Goal: Transaction & Acquisition: Purchase product/service

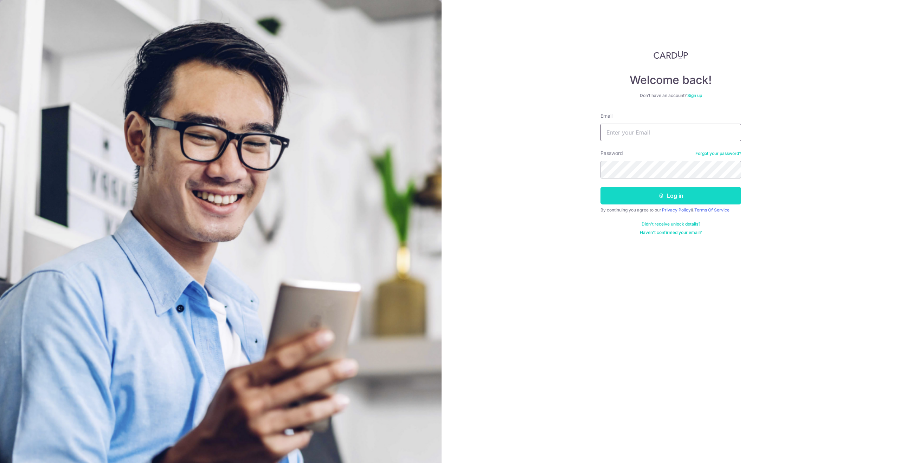
type input "lchink@hotmail.com"
click at [674, 197] on button "Log in" at bounding box center [670, 196] width 141 height 18
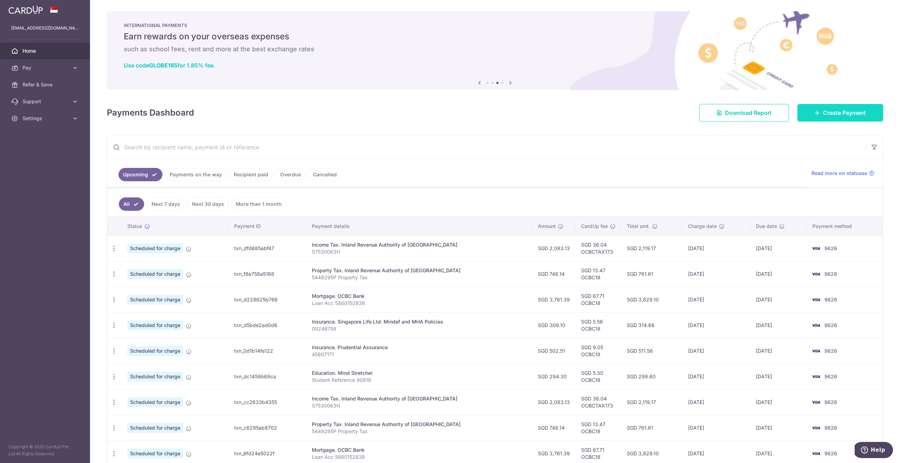
click at [855, 114] on span "Create Payment" at bounding box center [844, 113] width 43 height 8
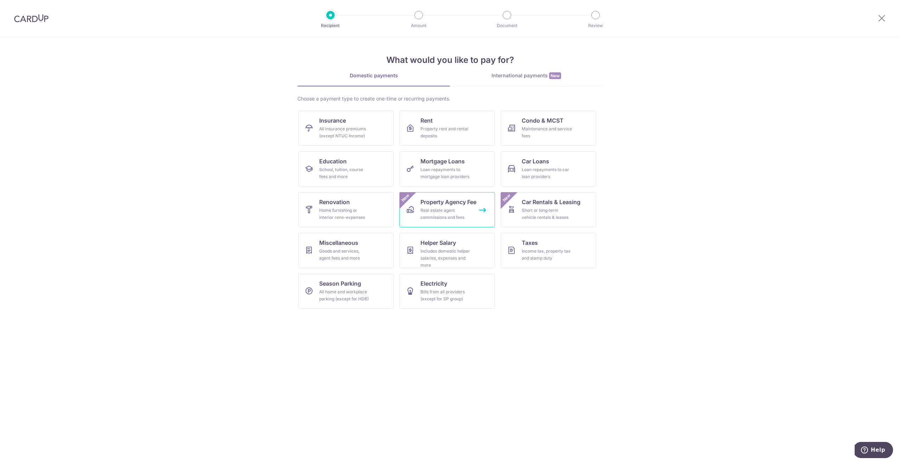
click at [439, 205] on span "Property Agency Fee" at bounding box center [448, 202] width 56 height 8
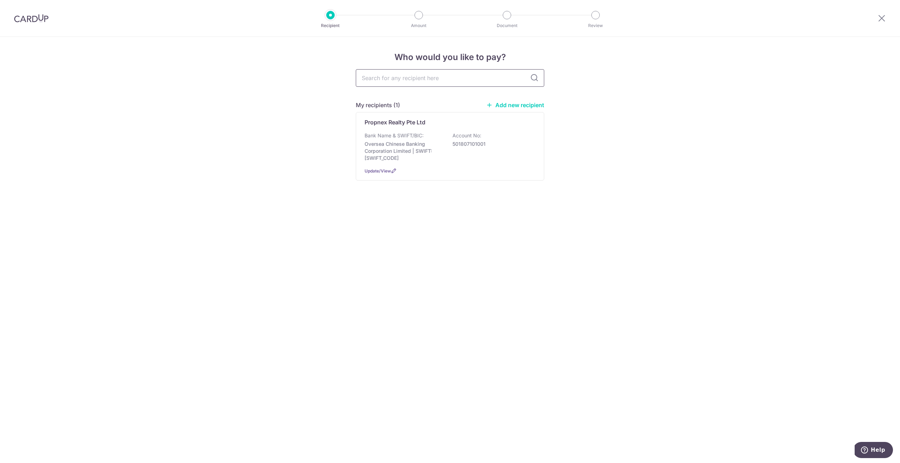
click at [399, 78] on input "text" at bounding box center [450, 78] width 188 height 18
type input "huttons"
click at [446, 140] on link "Add new recipient" at bounding box center [450, 137] width 188 height 18
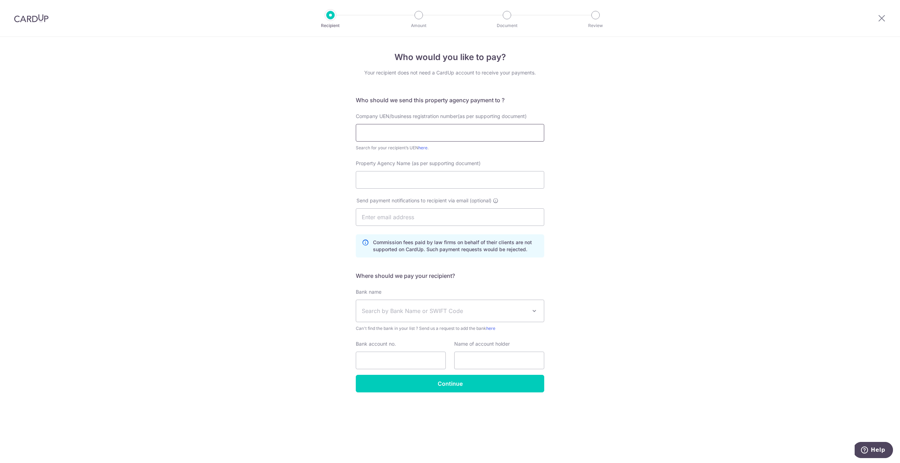
click at [392, 129] on input "text" at bounding box center [450, 133] width 188 height 18
paste input "200210087C"
type input "200210087C"
click at [630, 186] on div "Who would you like to pay? Your recipient does not need a CardUp account to rec…" at bounding box center [450, 250] width 900 height 426
click at [434, 181] on input "Property Agency Name (as per supporting document)" at bounding box center [450, 180] width 188 height 18
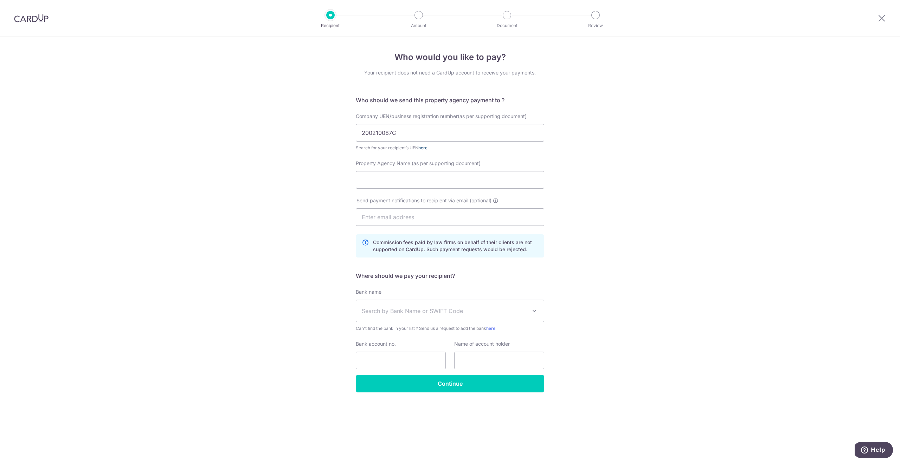
click at [424, 147] on link "here" at bounding box center [422, 147] width 9 height 5
click at [391, 179] on input "Property Agency Name (as per supporting document)" at bounding box center [450, 180] width 188 height 18
paste input "Huttons Asia Pte Ltd"
type input "Huttons Asia Pte Ltd"
click at [430, 219] on input "text" at bounding box center [450, 217] width 188 height 18
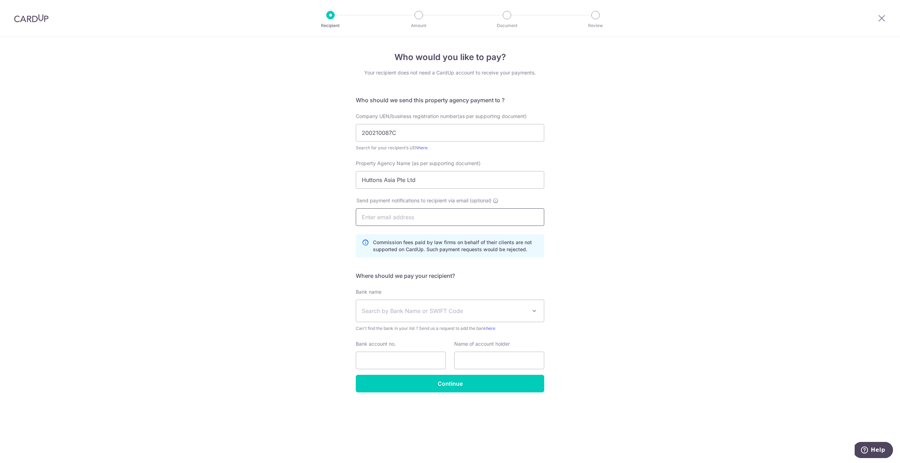
click at [406, 214] on input "text" at bounding box center [450, 217] width 188 height 18
paste input "idealhomes.law@gmail.com"
type input "idealhomes.law@gmail.com"
click at [675, 247] on div "Who would you like to pay? Your recipient does not need a CardUp account to rec…" at bounding box center [450, 250] width 900 height 426
click at [441, 309] on span "Search by Bank Name or SWIFT Code" at bounding box center [444, 311] width 165 height 8
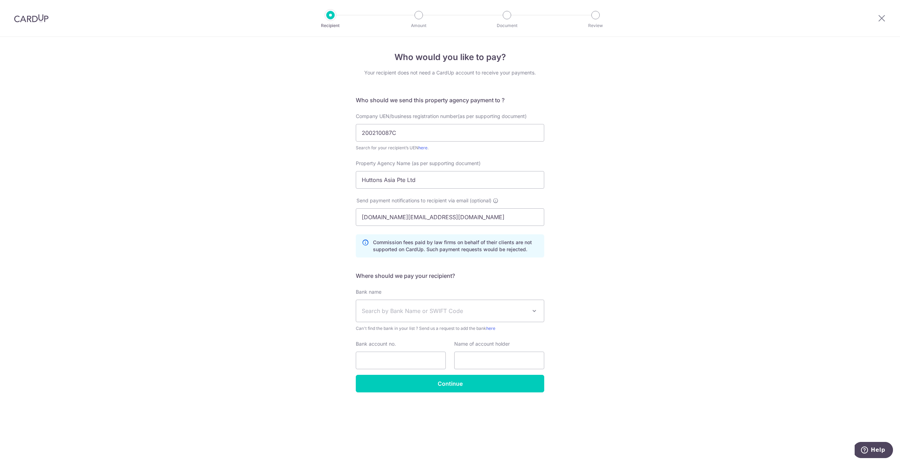
click at [615, 326] on div "Who would you like to pay? Your recipient does not need a CardUp account to rec…" at bounding box center [450, 250] width 900 height 426
drag, startPoint x: 460, startPoint y: 315, endPoint x: 452, endPoint y: 314, distance: 7.9
click at [458, 315] on span "Search by Bank Name or SWIFT Code" at bounding box center [444, 311] width 165 height 8
type input "United Overseas Bank Limited"
drag, startPoint x: 462, startPoint y: 322, endPoint x: 356, endPoint y: 328, distance: 106.0
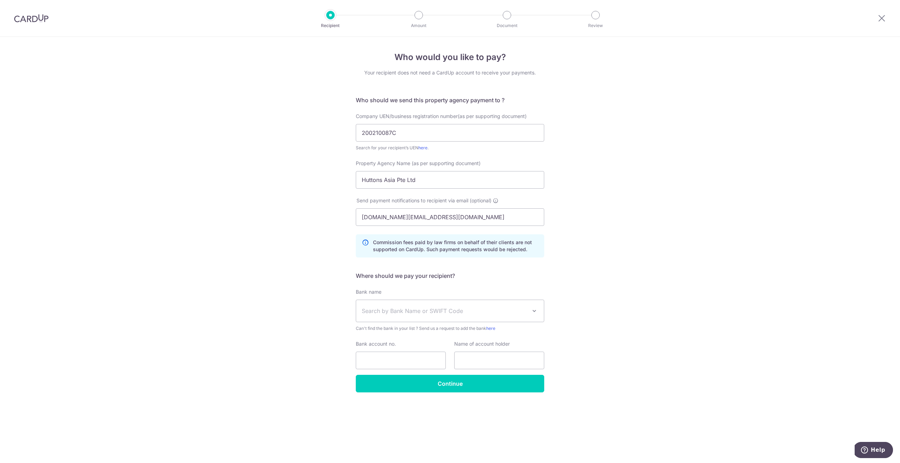
click at [356, 328] on div "Bank name Select Bank UBS AG ANEXT BANK PTE LTD Australia & New Zealand Banking…" at bounding box center [450, 311] width 188 height 44
click at [532, 309] on span at bounding box center [534, 311] width 8 height 8
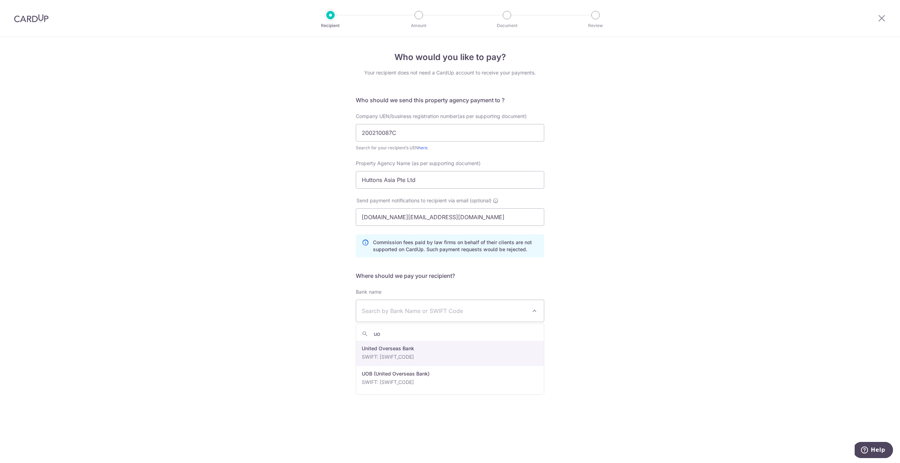
type input "uo"
select select "23668"
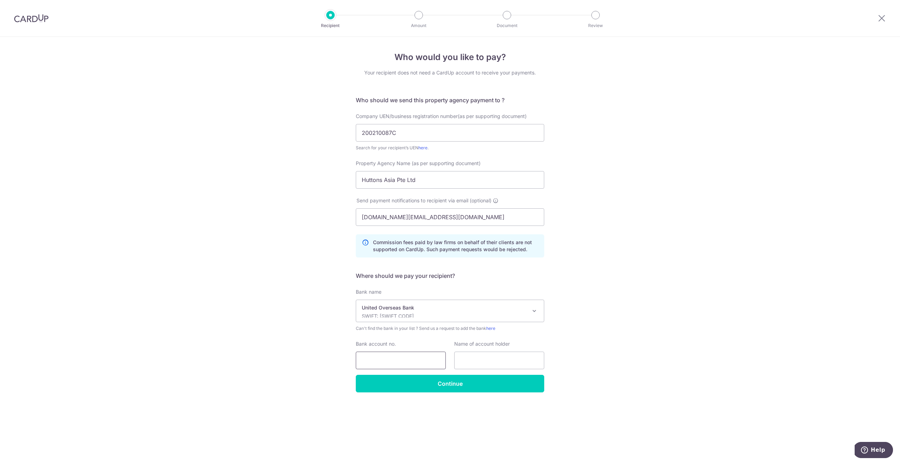
click at [406, 362] on input "Bank account no." at bounding box center [401, 361] width 90 height 18
paste input "212-307-577-5"
click at [375, 361] on input "212-307-577-5" at bounding box center [401, 361] width 90 height 18
type input "2123075775"
click at [502, 360] on input "text" at bounding box center [499, 361] width 90 height 18
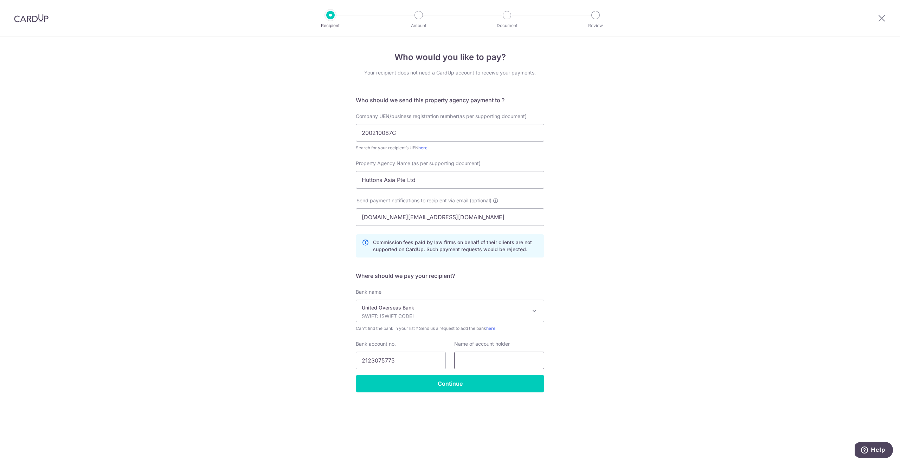
click at [472, 362] on input "text" at bounding box center [499, 361] width 90 height 18
paste input "HUTTONS ASIA PTE LTD"
type input "HUTTONS ASIA PTE LTD"
click at [446, 385] on input "Continue" at bounding box center [450, 384] width 188 height 18
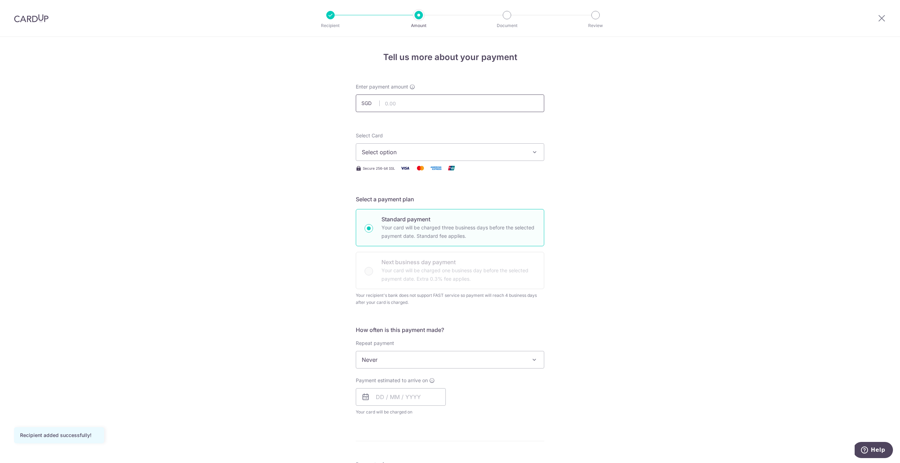
click at [409, 103] on input "text" at bounding box center [450, 104] width 188 height 18
paste input "6,867.00"
type input "6,867.00"
click at [467, 153] on span "Select option" at bounding box center [444, 152] width 164 height 8
drag, startPoint x: 431, startPoint y: 217, endPoint x: 499, endPoint y: 221, distance: 68.3
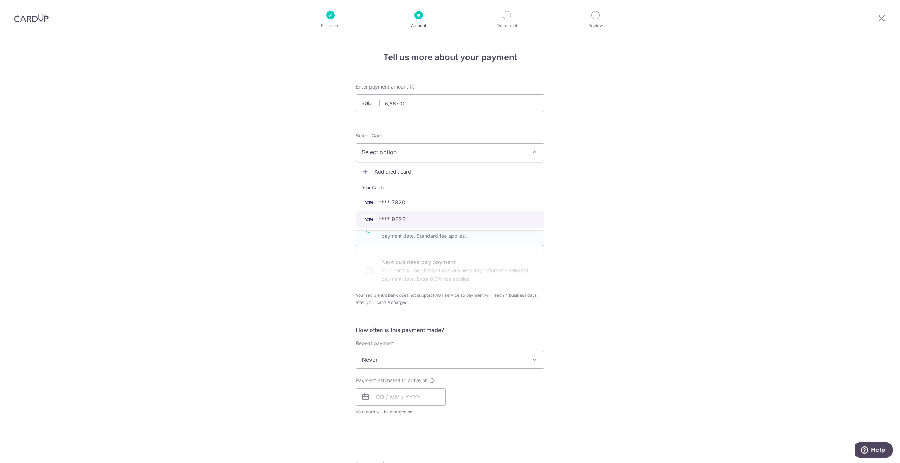
click at [430, 217] on span "**** 9626" at bounding box center [450, 219] width 176 height 8
click at [636, 243] on div "Tell us more about your payment Enter payment amount SGD 6,867.00 6867.00 Recip…" at bounding box center [450, 363] width 900 height 653
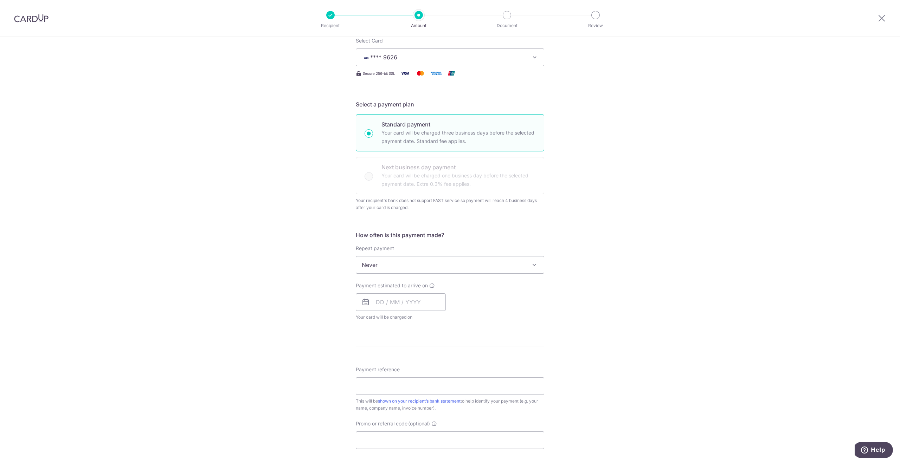
scroll to position [107, 0]
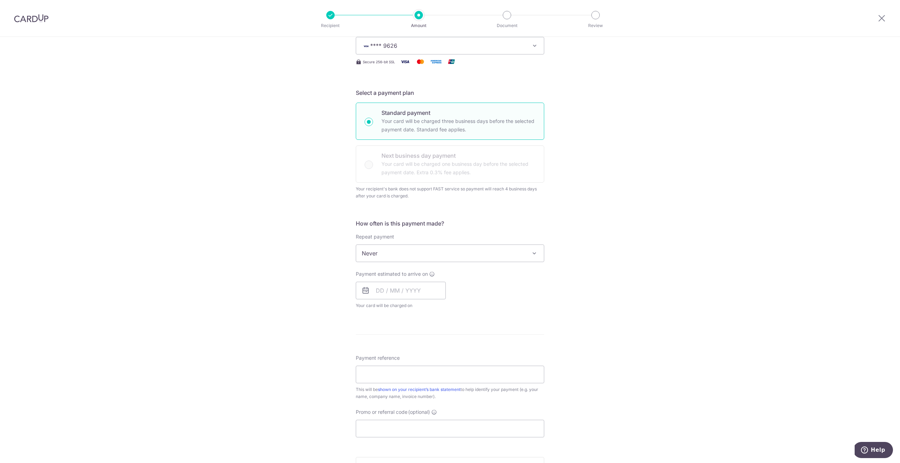
click at [527, 257] on span "Never" at bounding box center [450, 253] width 188 height 17
select select "5"
click at [379, 290] on input "text" at bounding box center [401, 291] width 90 height 18
click at [416, 382] on link "24" at bounding box center [412, 382] width 11 height 11
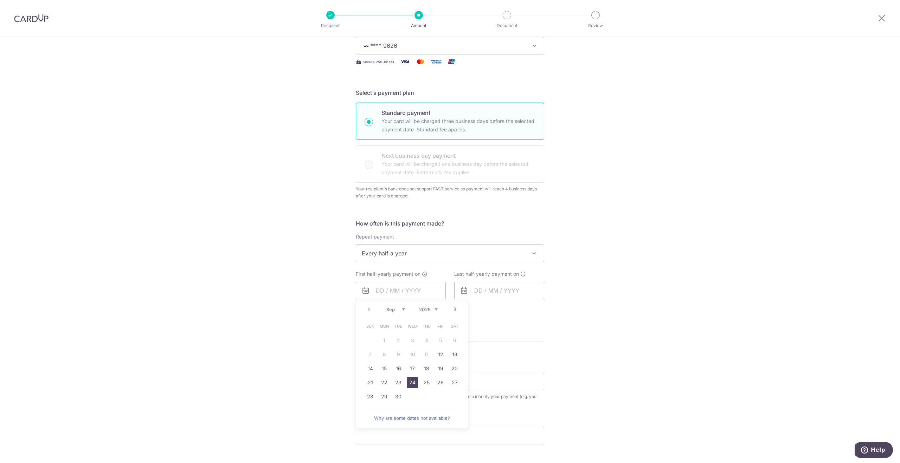
type input "[DATE]"
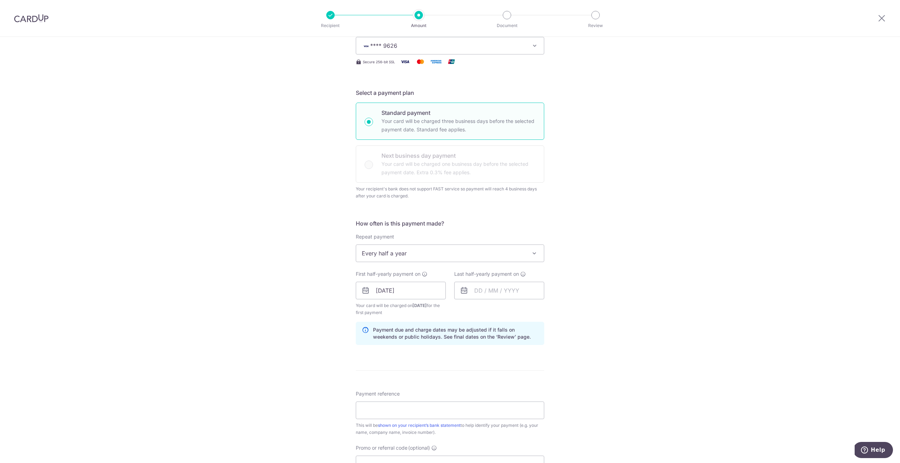
click at [588, 353] on div "Tell us more about your payment Enter payment amount SGD 6,867.00 6867.00 Recip…" at bounding box center [450, 274] width 900 height 689
click at [472, 290] on input "text" at bounding box center [499, 291] width 90 height 18
click at [555, 310] on link "Next" at bounding box center [553, 309] width 8 height 8
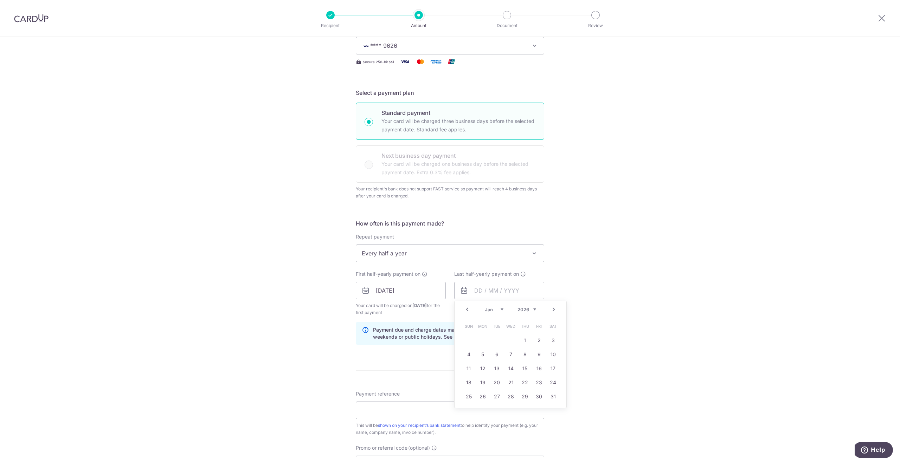
click at [555, 310] on link "Next" at bounding box center [553, 309] width 8 height 8
click at [501, 393] on link "31" at bounding box center [496, 396] width 11 height 11
type input "[DATE]"
click at [640, 370] on div "Tell us more about your payment Enter payment amount SGD 6,867.00 6867.00 Recip…" at bounding box center [450, 274] width 900 height 689
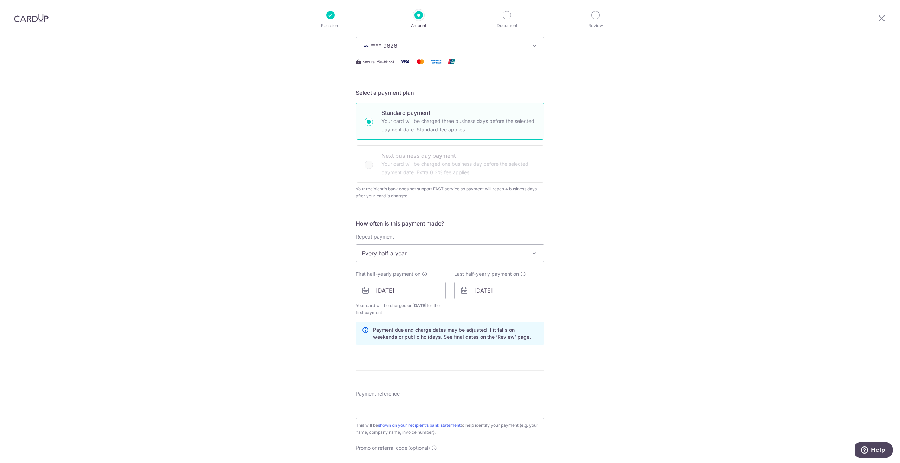
click at [682, 369] on div "Tell us more about your payment Enter payment amount SGD 6,867.00 6867.00 Recip…" at bounding box center [450, 274] width 900 height 689
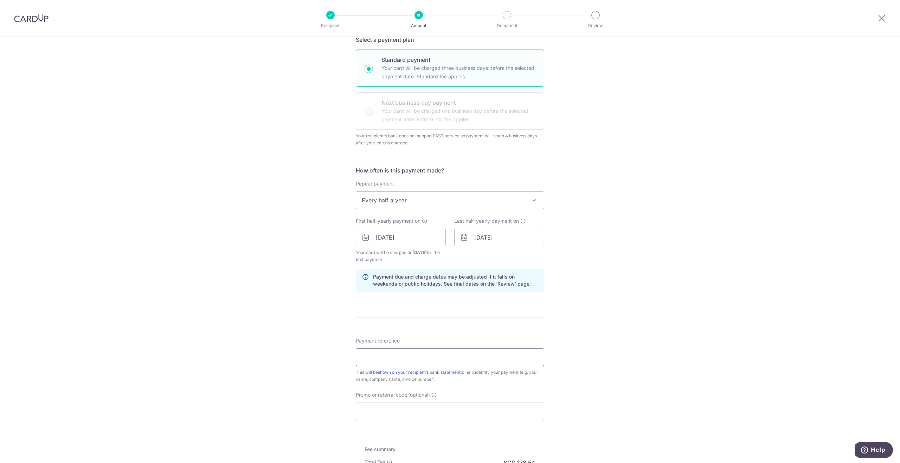
click at [417, 355] on input "Payment reference" at bounding box center [450, 358] width 188 height 18
paste input "HAAR20250802402R"
type input "HAAR20250802402R"
click at [420, 409] on input "Promo or referral code (optional)" at bounding box center [450, 412] width 188 height 18
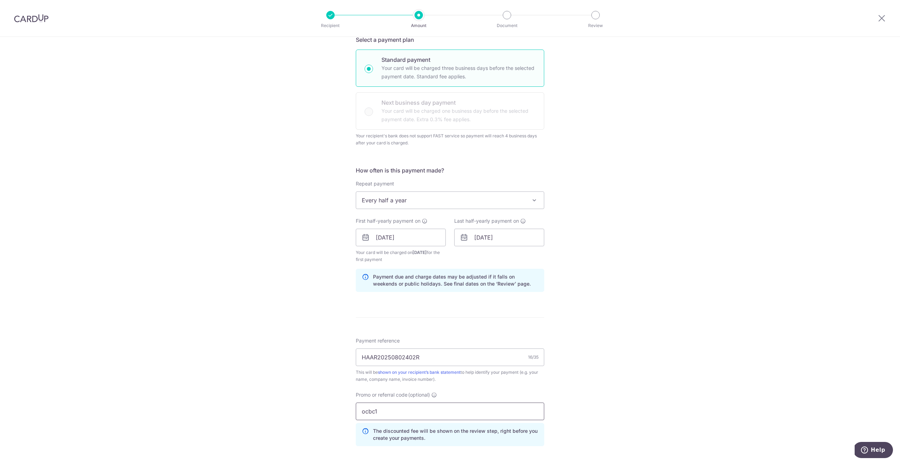
type input "ocbc18"
drag, startPoint x: 388, startPoint y: 413, endPoint x: 355, endPoint y: 413, distance: 32.7
click at [355, 413] on div "Promo or referral code (optional) ocbc18 The discounted fee will be shown on th…" at bounding box center [450, 422] width 197 height 60
type input "joanne17"
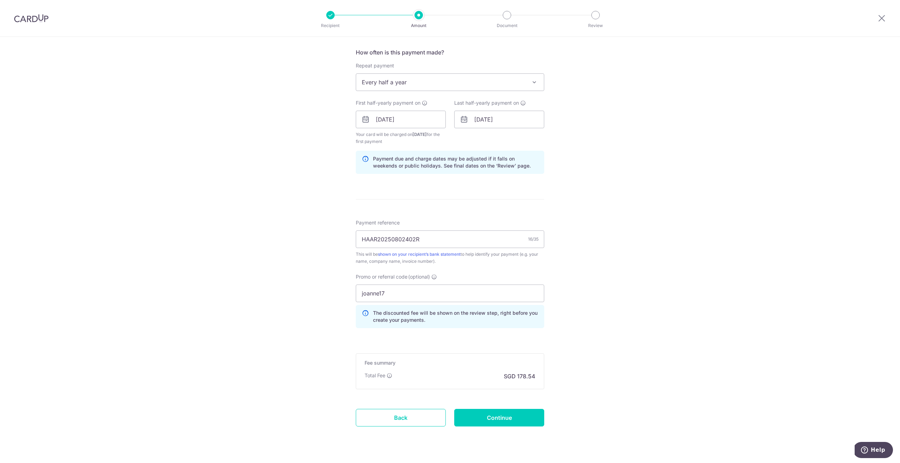
scroll to position [294, 0]
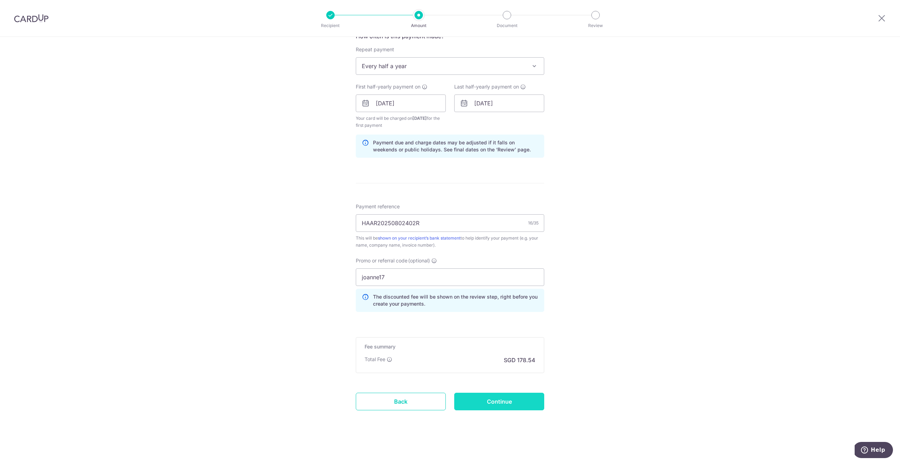
click at [493, 403] on input "Continue" at bounding box center [499, 402] width 90 height 18
type input "Create Schedule"
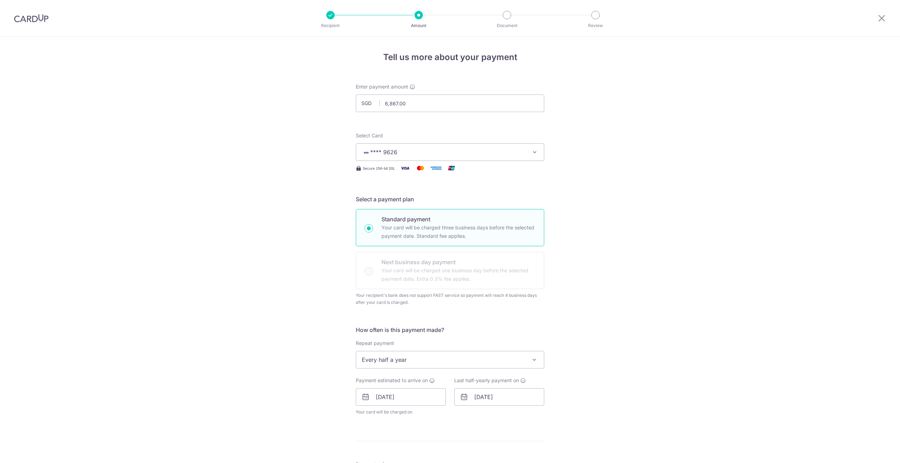
scroll to position [268, 0]
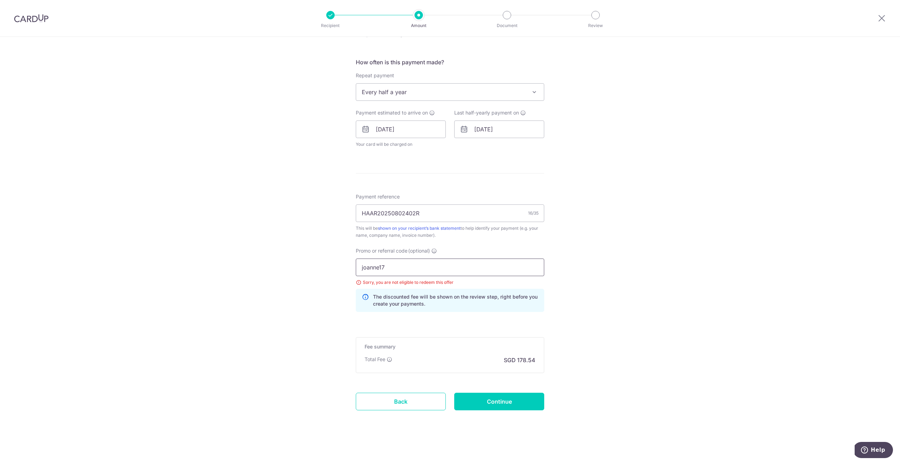
drag, startPoint x: 393, startPoint y: 267, endPoint x: 340, endPoint y: 265, distance: 52.8
click at [340, 265] on div "Tell us more about your payment Enter payment amount SGD 6,867.00 6867.00 Selec…" at bounding box center [450, 116] width 900 height 694
type input "JOANNE17"
click at [495, 400] on input "Continue" at bounding box center [499, 402] width 90 height 18
type input "Update Schedule"
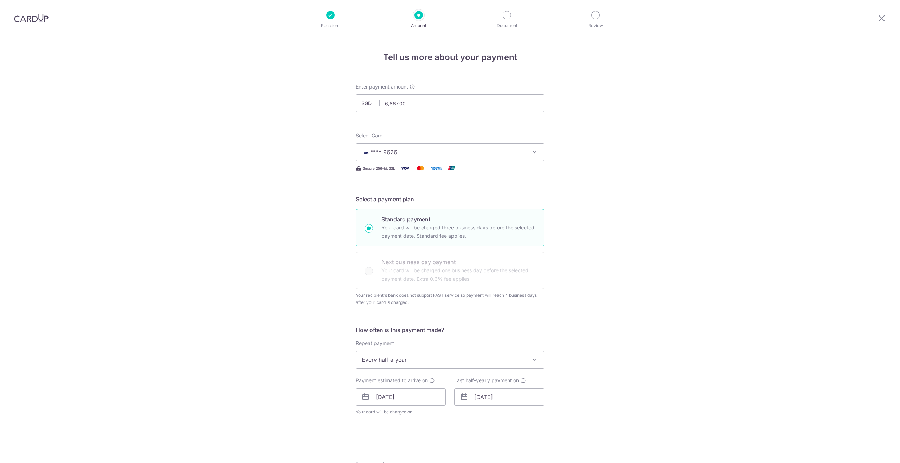
scroll to position [268, 0]
